Goal: Register for event/course

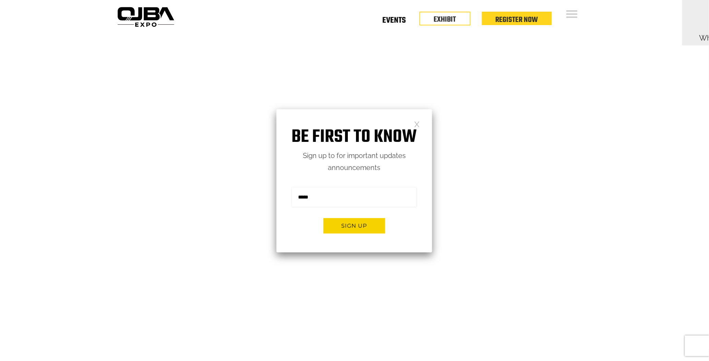
click at [398, 21] on link "Events" at bounding box center [394, 22] width 23 height 2
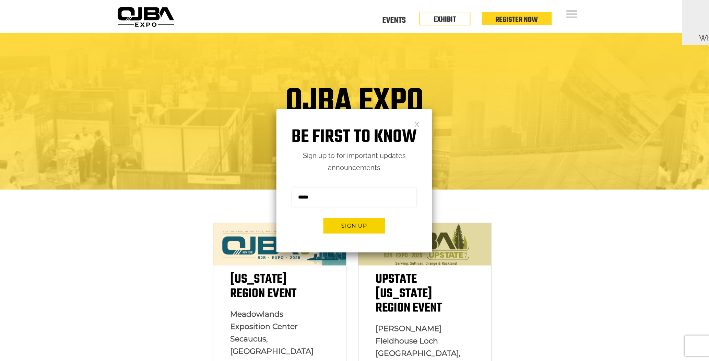
click at [421, 121] on div "Be first to know Sign up to for important updates announcements Sign me up for …" at bounding box center [355, 180] width 156 height 143
click at [413, 122] on div "Be first to know Sign up to for important updates announcements Sign me up for …" at bounding box center [355, 180] width 156 height 143
click at [417, 125] on link at bounding box center [417, 124] width 6 height 6
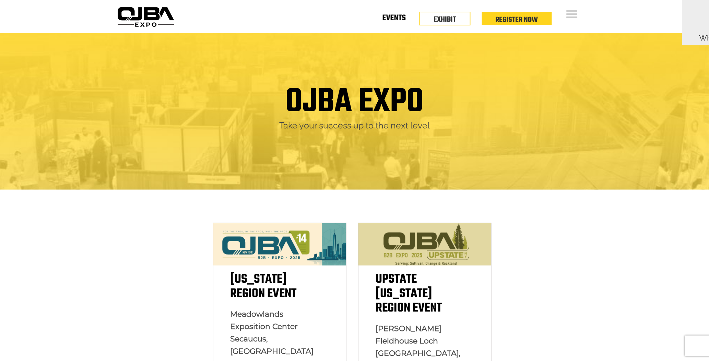
click at [404, 26] on li "Events" at bounding box center [394, 21] width 51 height 9
click at [509, 15] on link "Register Now" at bounding box center [517, 18] width 43 height 12
